Goal: Task Accomplishment & Management: Complete application form

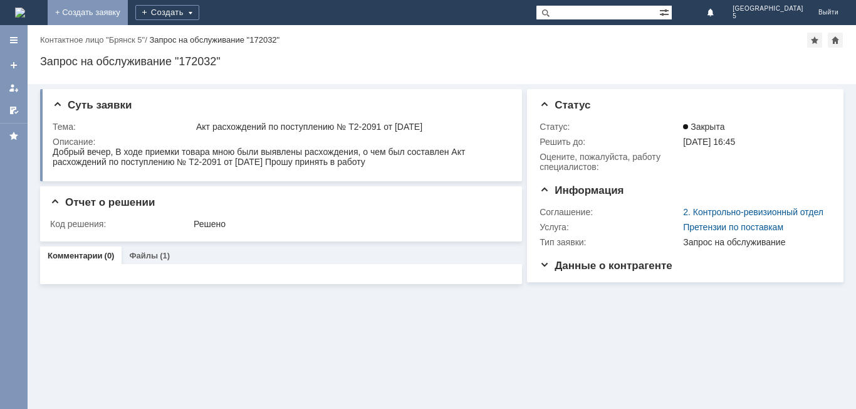
click at [128, 15] on link "+ Создать заявку" at bounding box center [88, 12] width 80 height 25
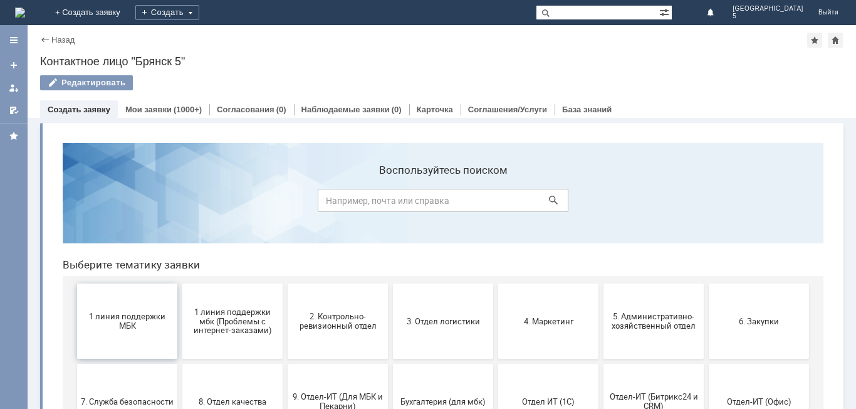
click at [127, 311] on button "1 линия поддержки МБК" at bounding box center [127, 320] width 100 height 75
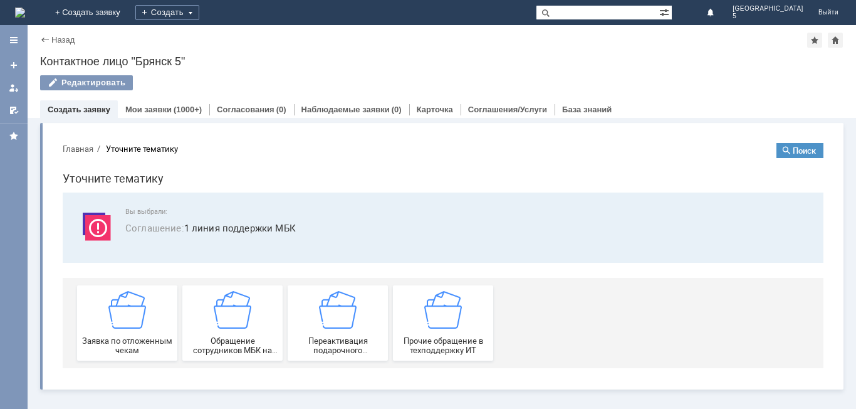
click at [127, 311] on img at bounding box center [127, 310] width 38 height 38
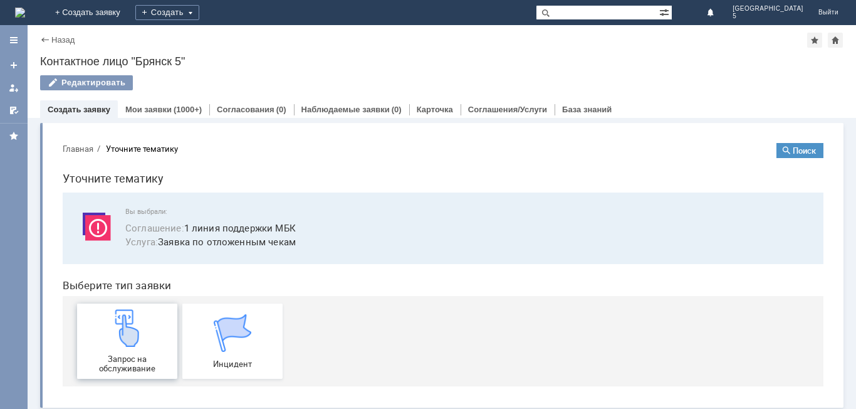
click at [128, 311] on img at bounding box center [127, 328] width 38 height 38
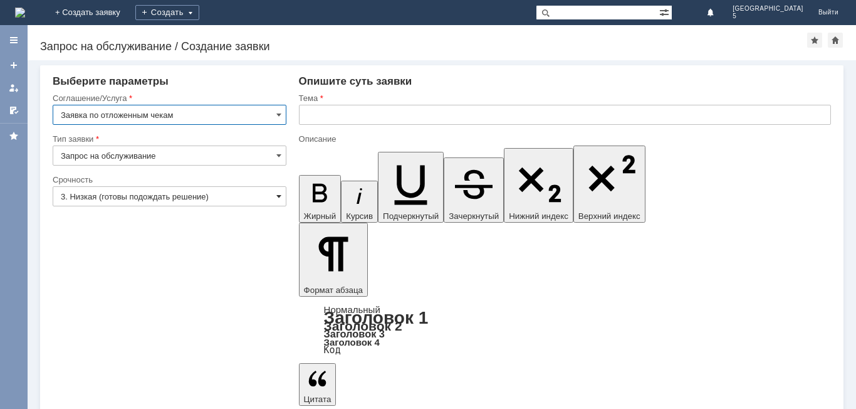
click at [276, 196] on span at bounding box center [278, 196] width 5 height 10
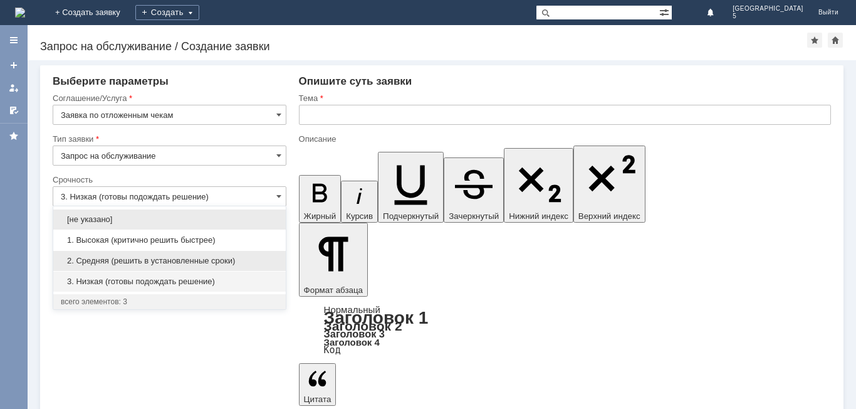
click at [174, 257] on span "2. Средняя (решить в установленные сроки)" at bounding box center [170, 261] width 218 height 10
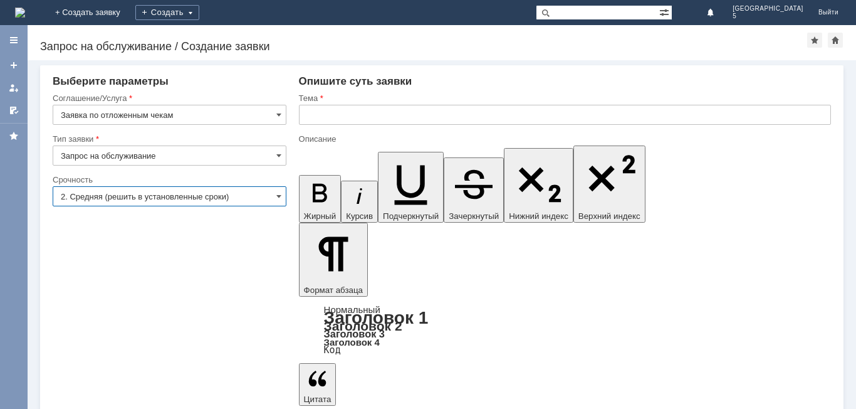
type input "2. Средняя (решить в установленные сроки)"
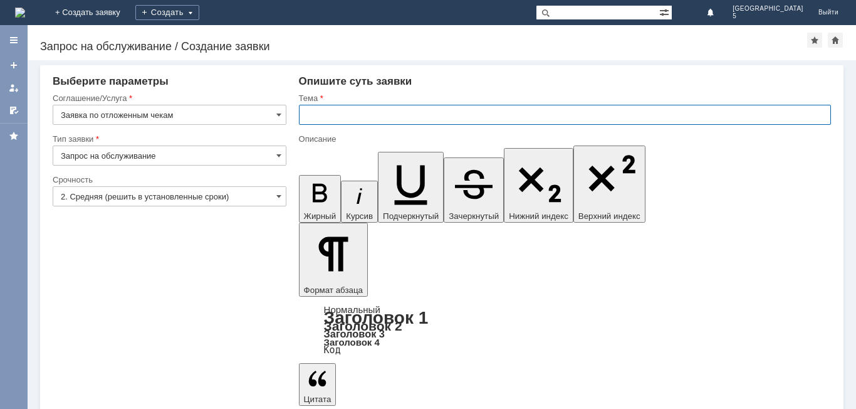
click at [328, 115] on input "text" at bounding box center [565, 115] width 532 height 20
type input "отложенный чек за [DATE] МБК 5"
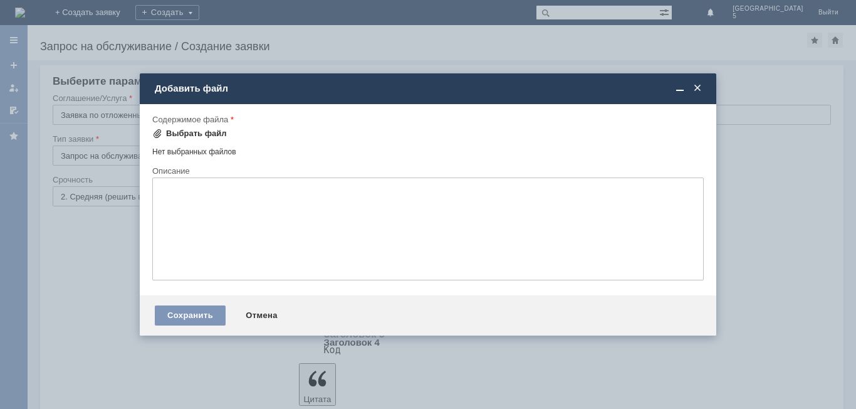
click at [176, 136] on div "Выбрать файл" at bounding box center [196, 134] width 61 height 10
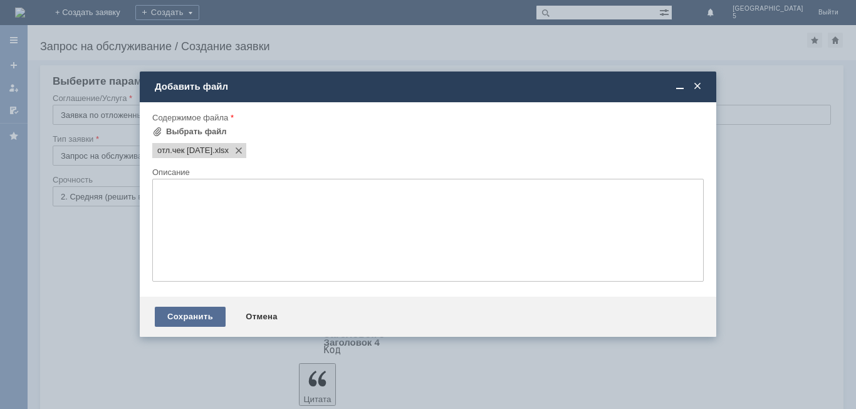
click at [203, 318] on div "Сохранить" at bounding box center [190, 317] width 71 height 20
